Goal: Find specific page/section: Find specific page/section

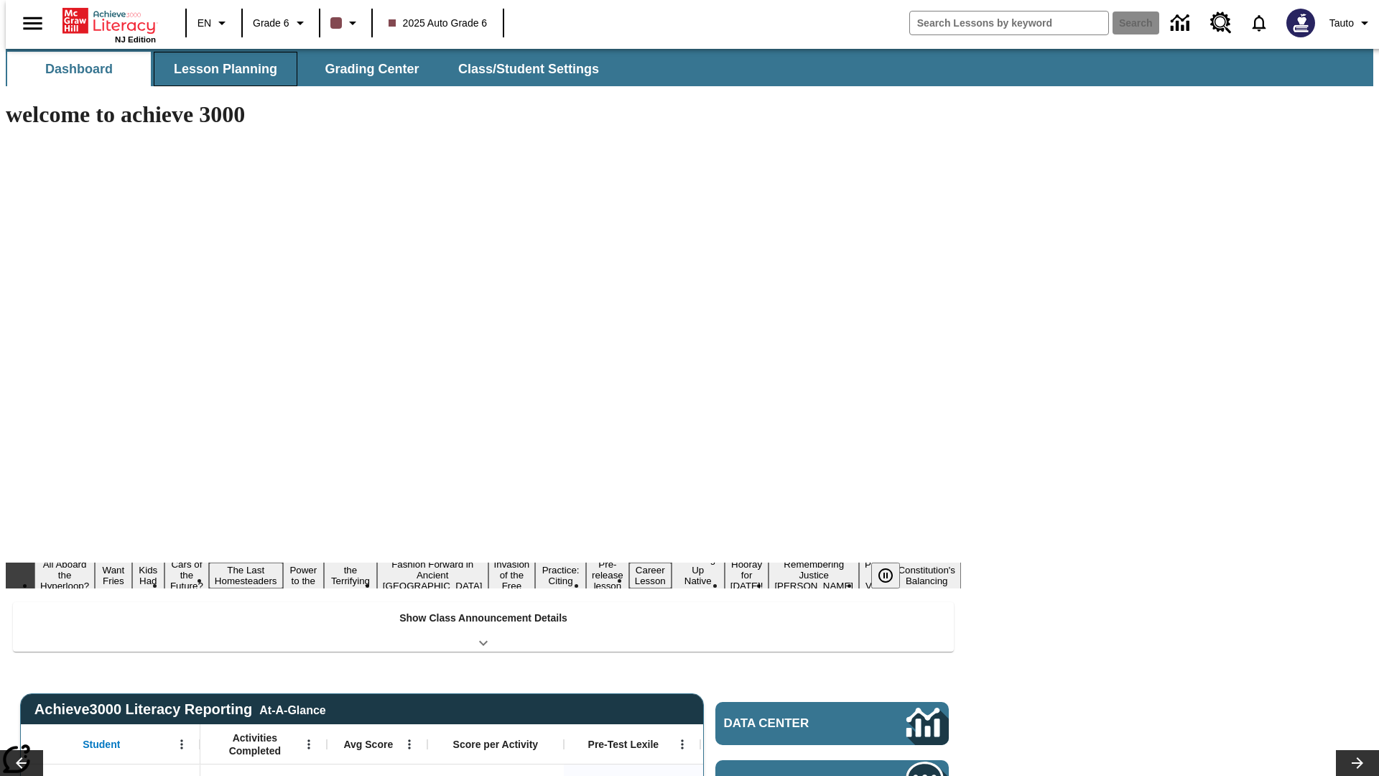
click at [220, 69] on span "Lesson Planning" at bounding box center [225, 69] width 103 height 17
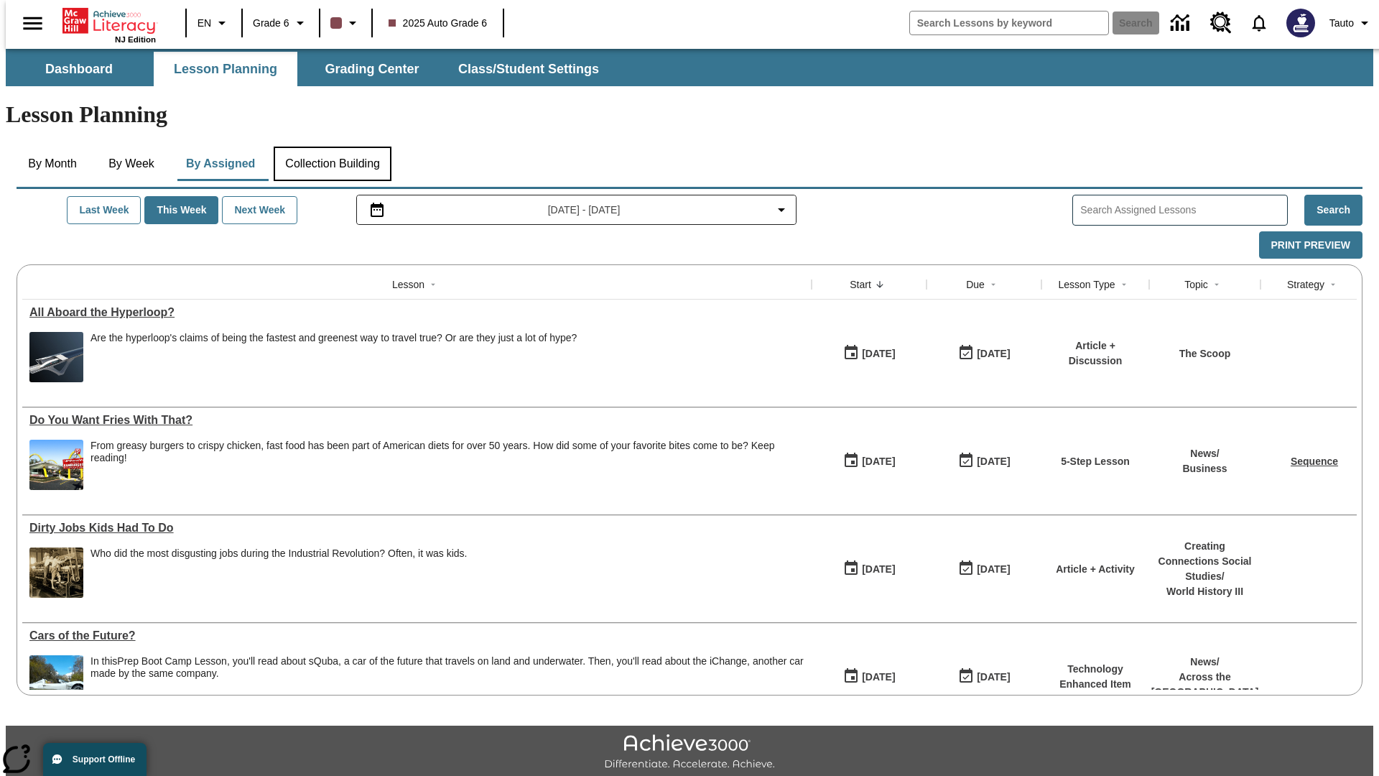
click at [332, 147] on button "Collection Building" at bounding box center [333, 164] width 118 height 34
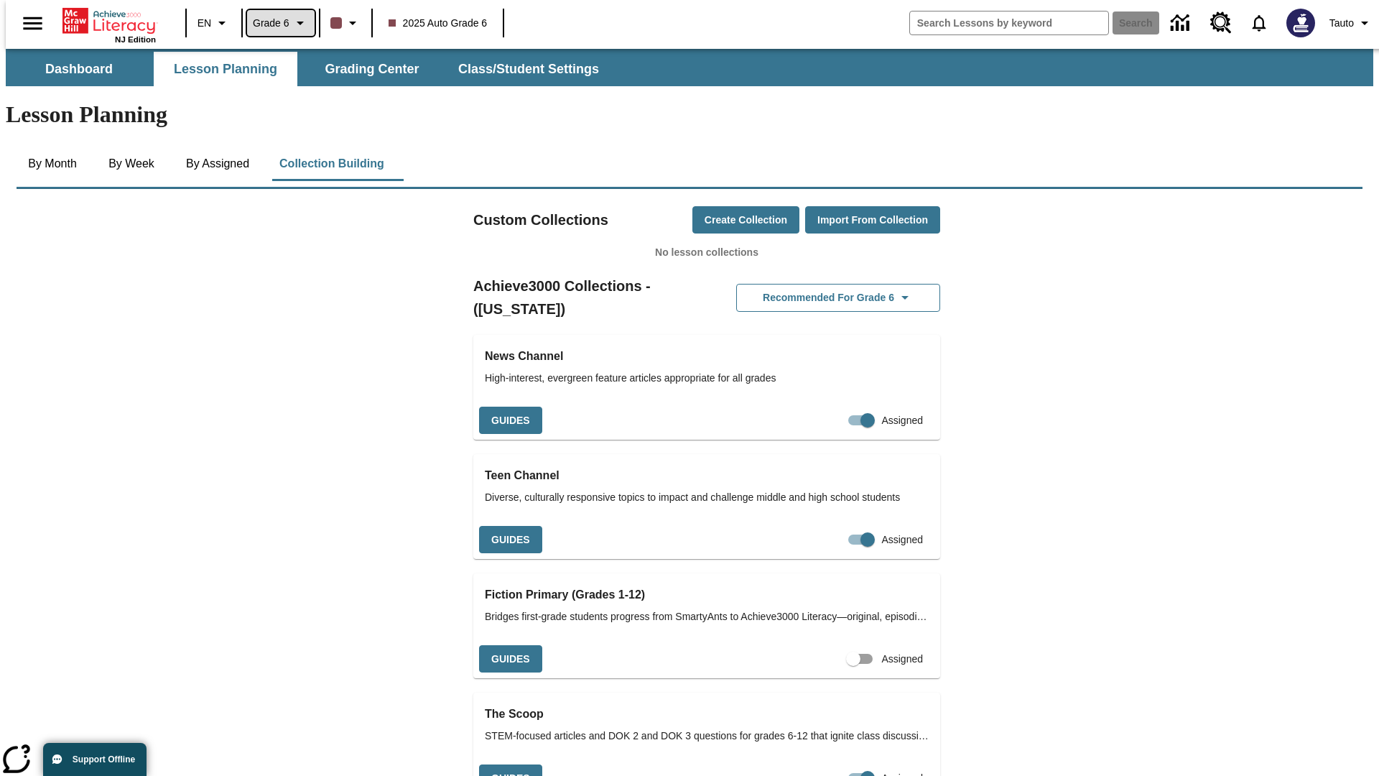
click at [276, 23] on span "Grade 6" at bounding box center [271, 23] width 37 height 15
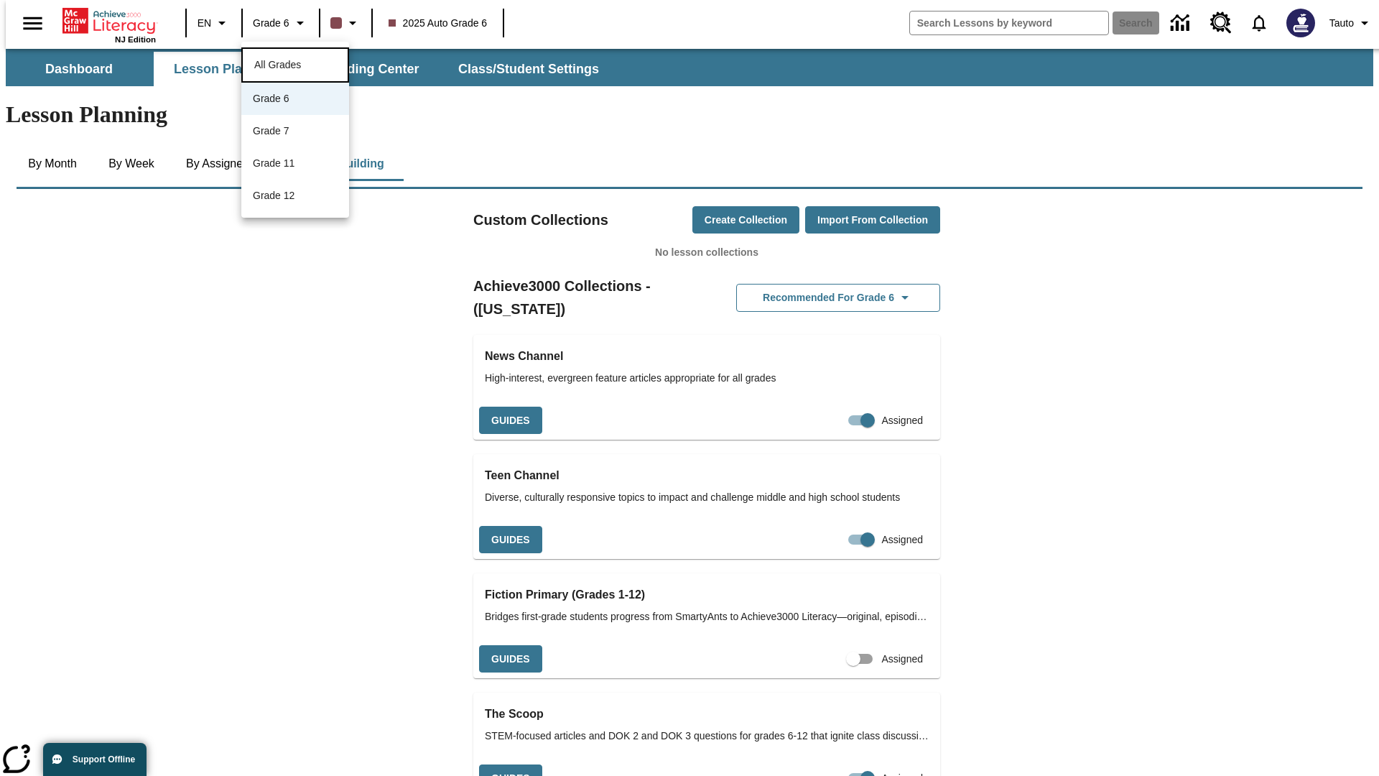
click at [295, 63] on span "All Grades" at bounding box center [277, 64] width 47 height 11
